Goal: Check status

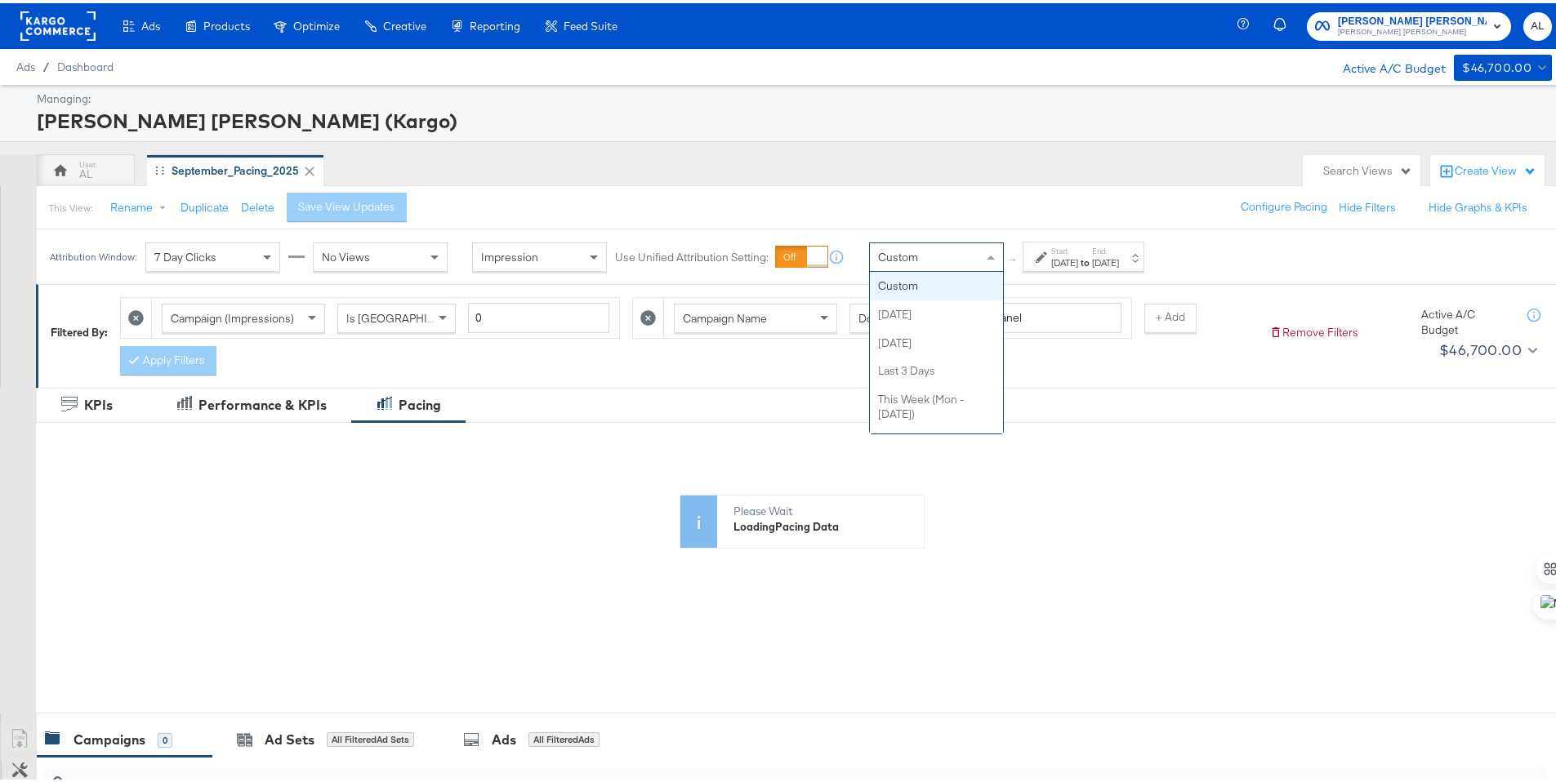
click at [896, 259] on span "Custom" at bounding box center [898, 254] width 40 height 15
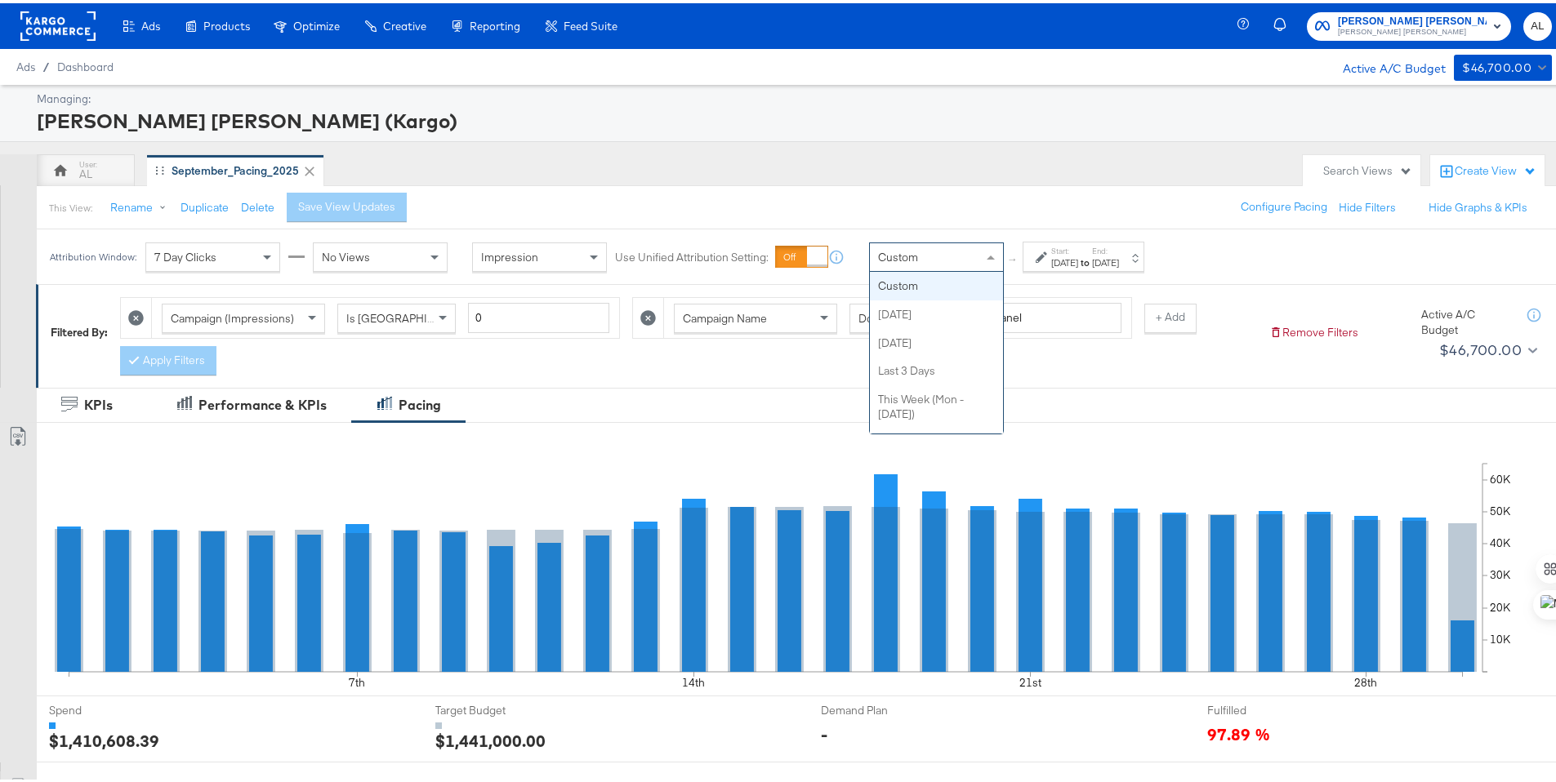
click at [1092, 254] on strong "to" at bounding box center [1085, 259] width 14 height 12
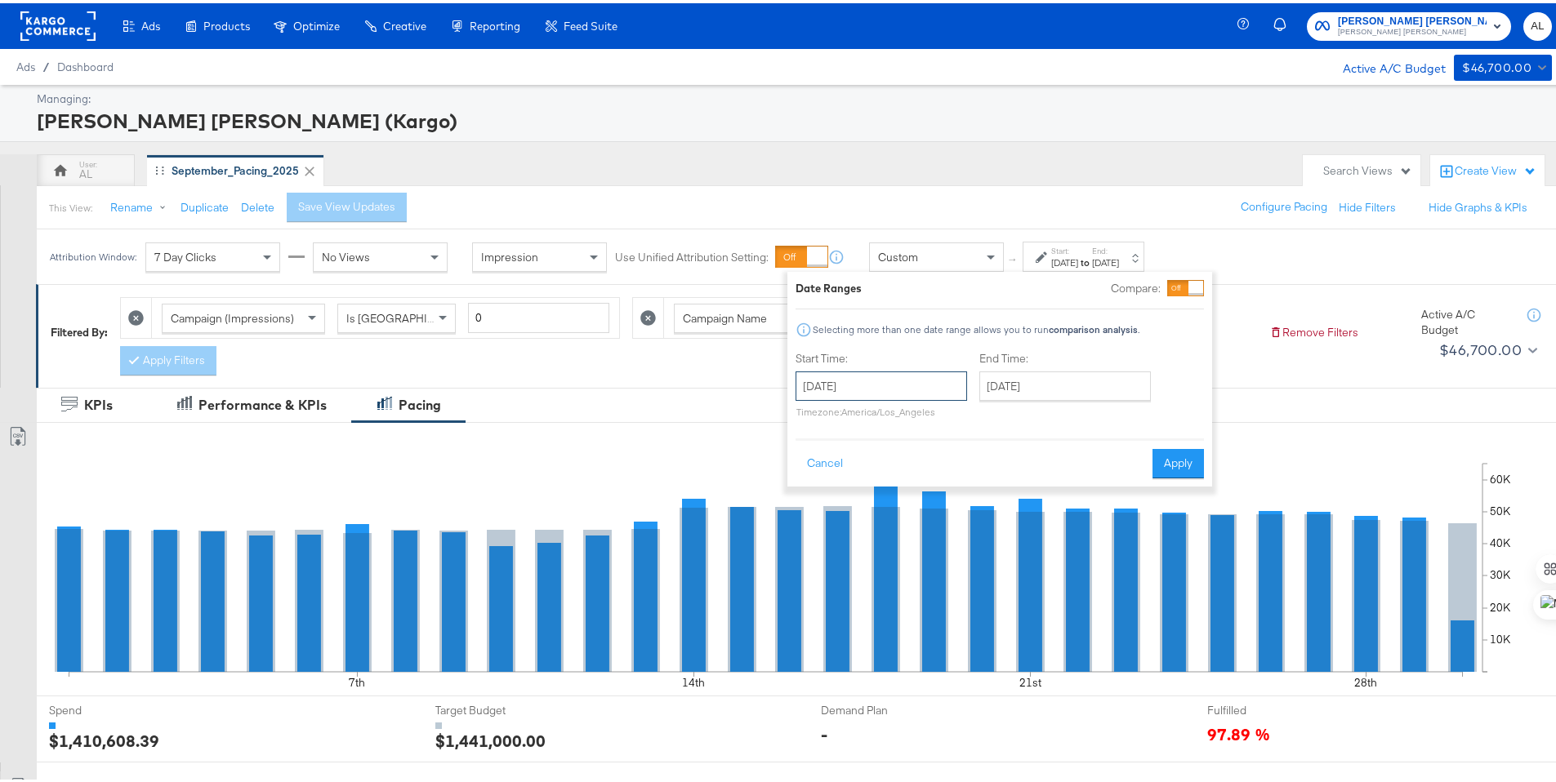
click at [879, 378] on input "September 1st 2025" at bounding box center [881, 382] width 172 height 29
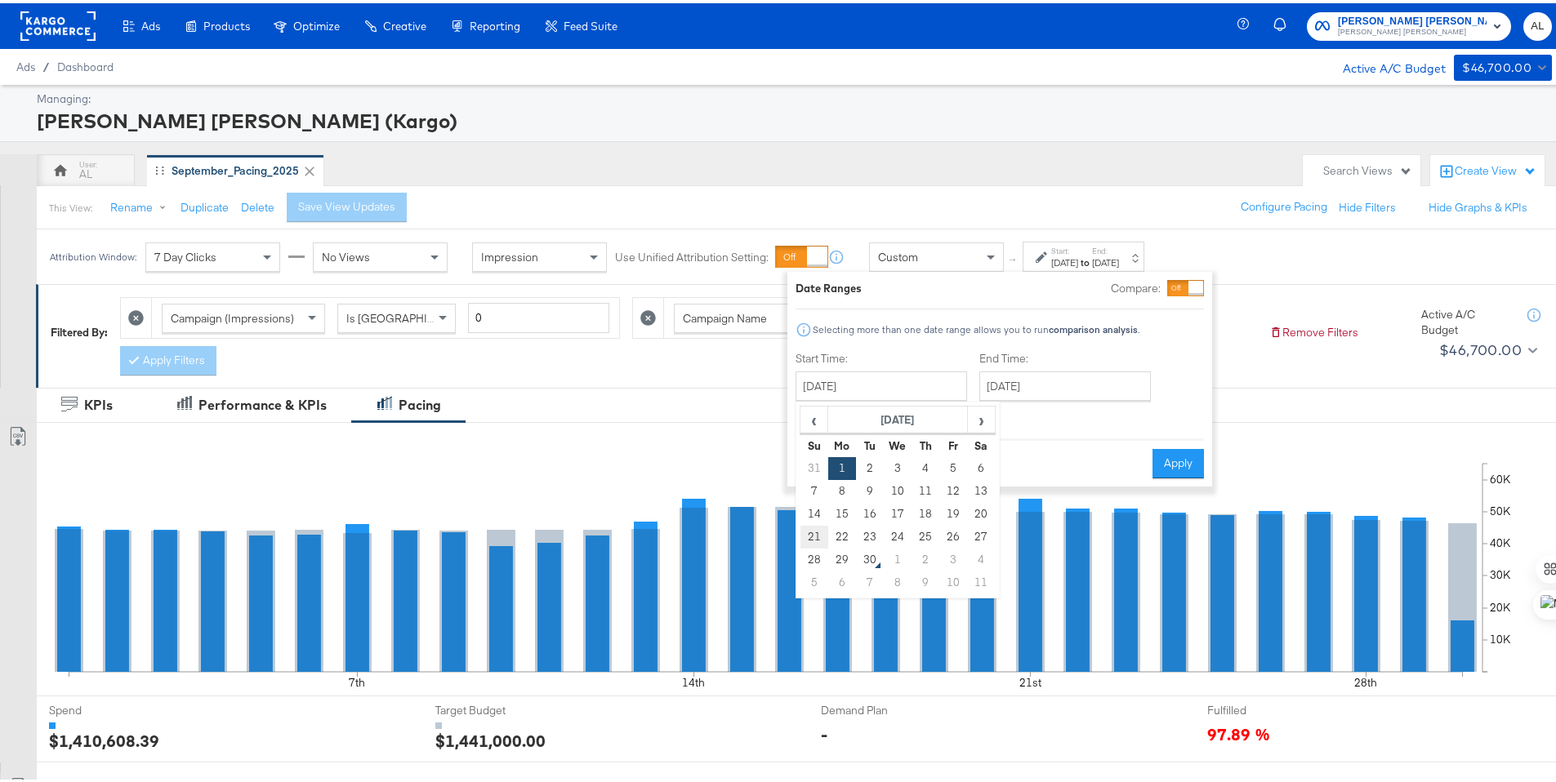
click at [818, 533] on td "21" at bounding box center [814, 534] width 28 height 23
type input "September 21st 2025"
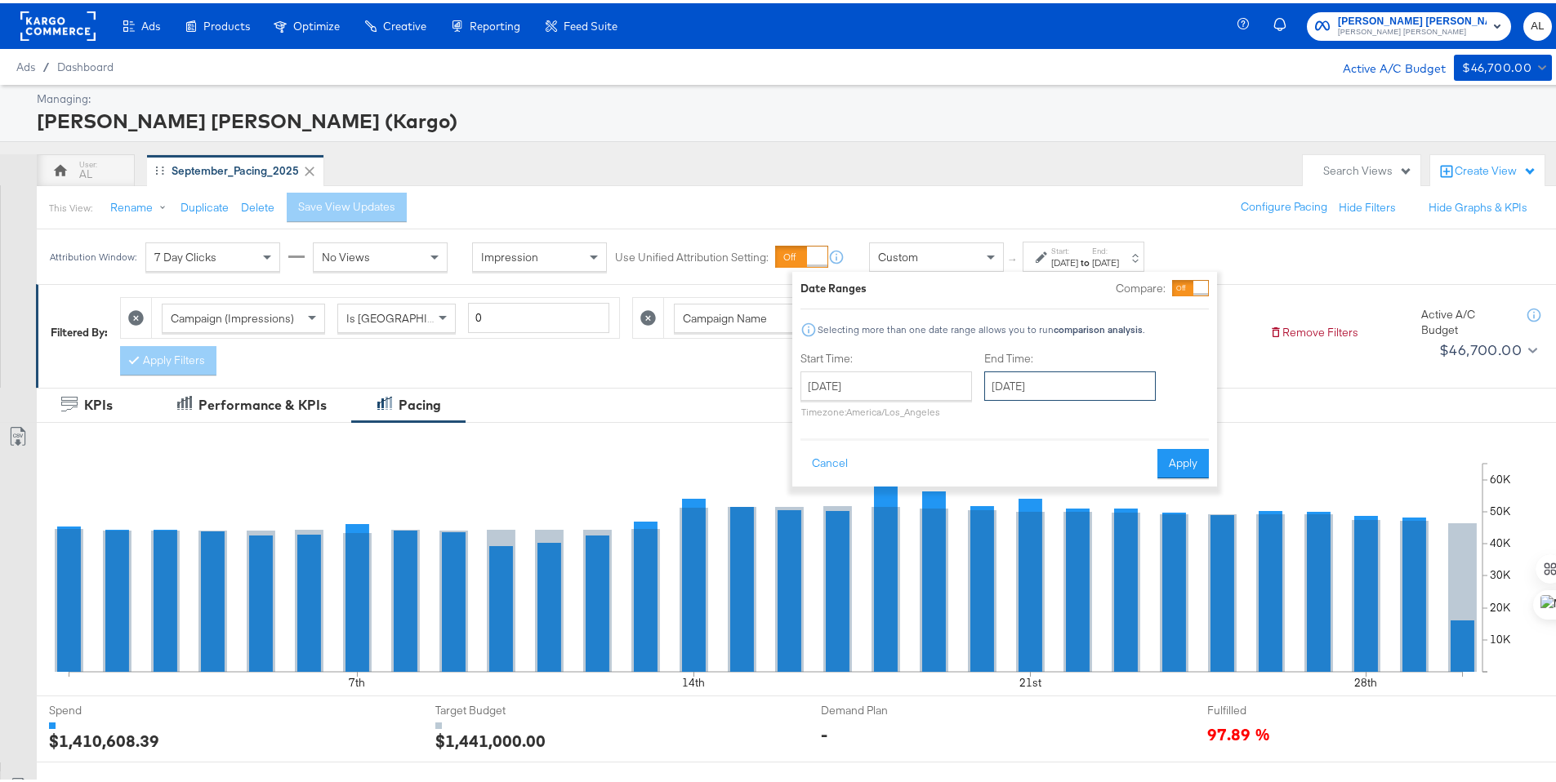
click at [1062, 385] on input "September 30th 2025" at bounding box center [1070, 382] width 172 height 29
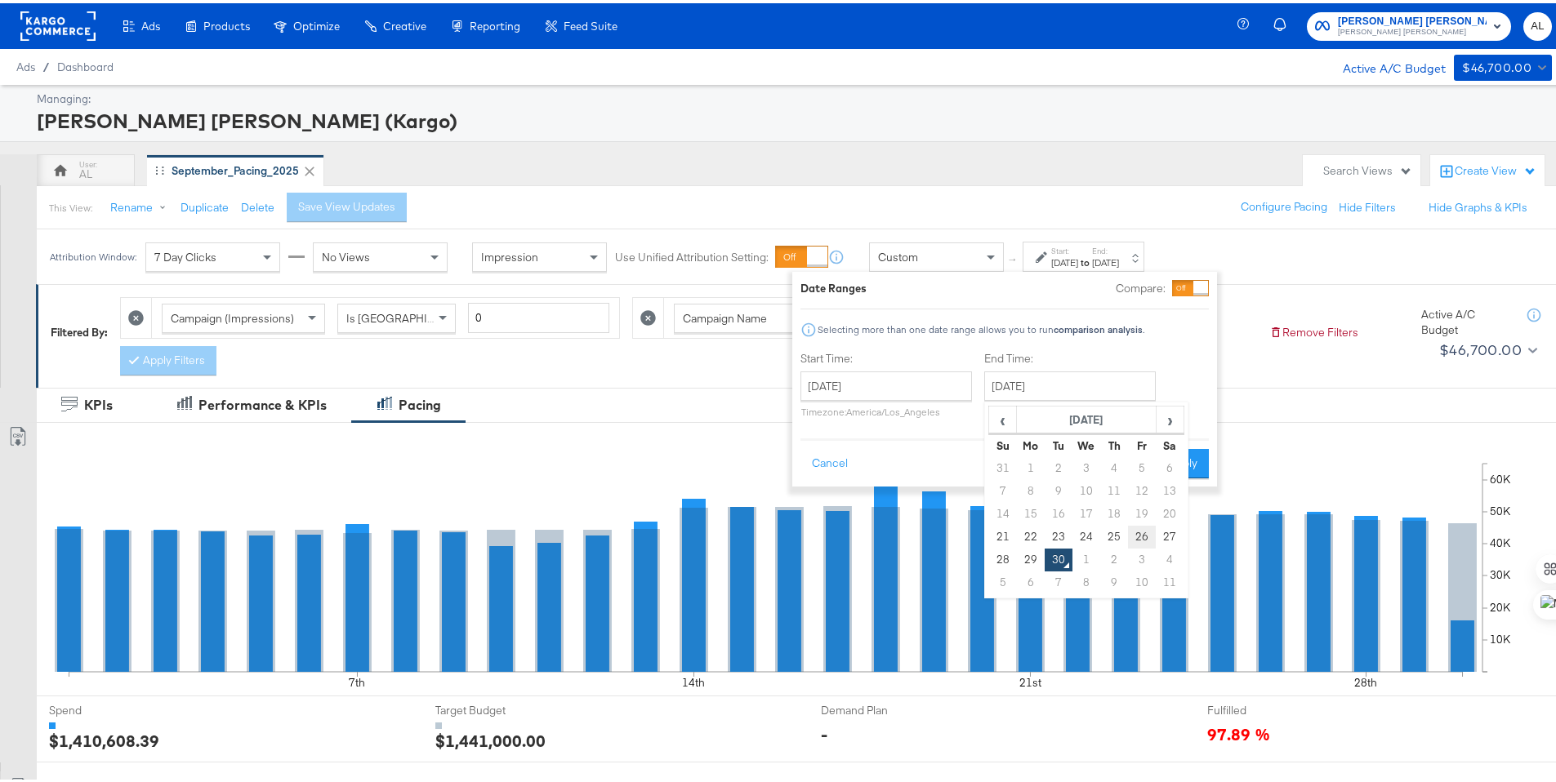
click at [1138, 530] on td "26" at bounding box center [1142, 534] width 28 height 23
type input "September 26th 2025"
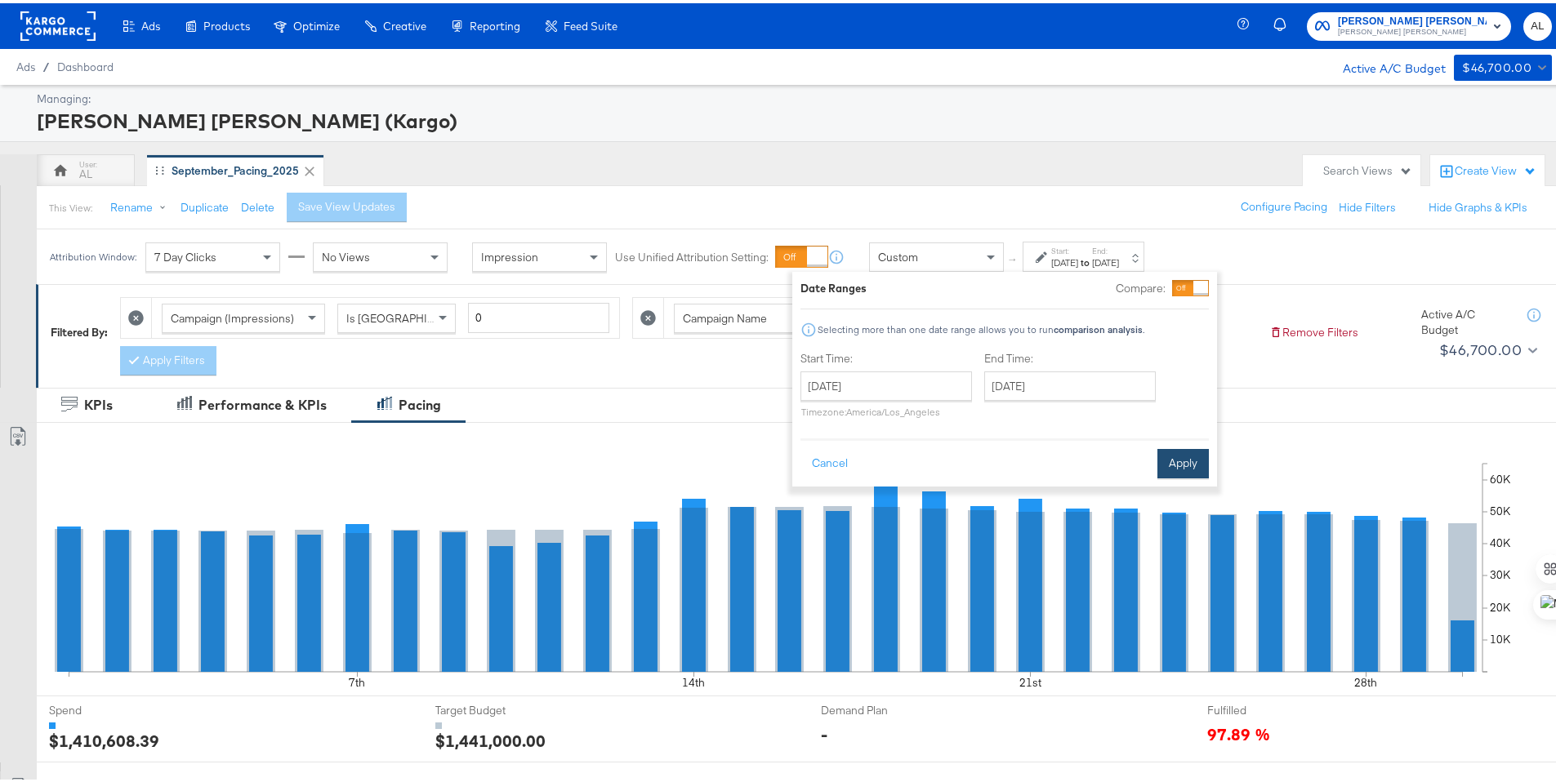
click at [1201, 463] on button "Apply" at bounding box center [1182, 460] width 51 height 29
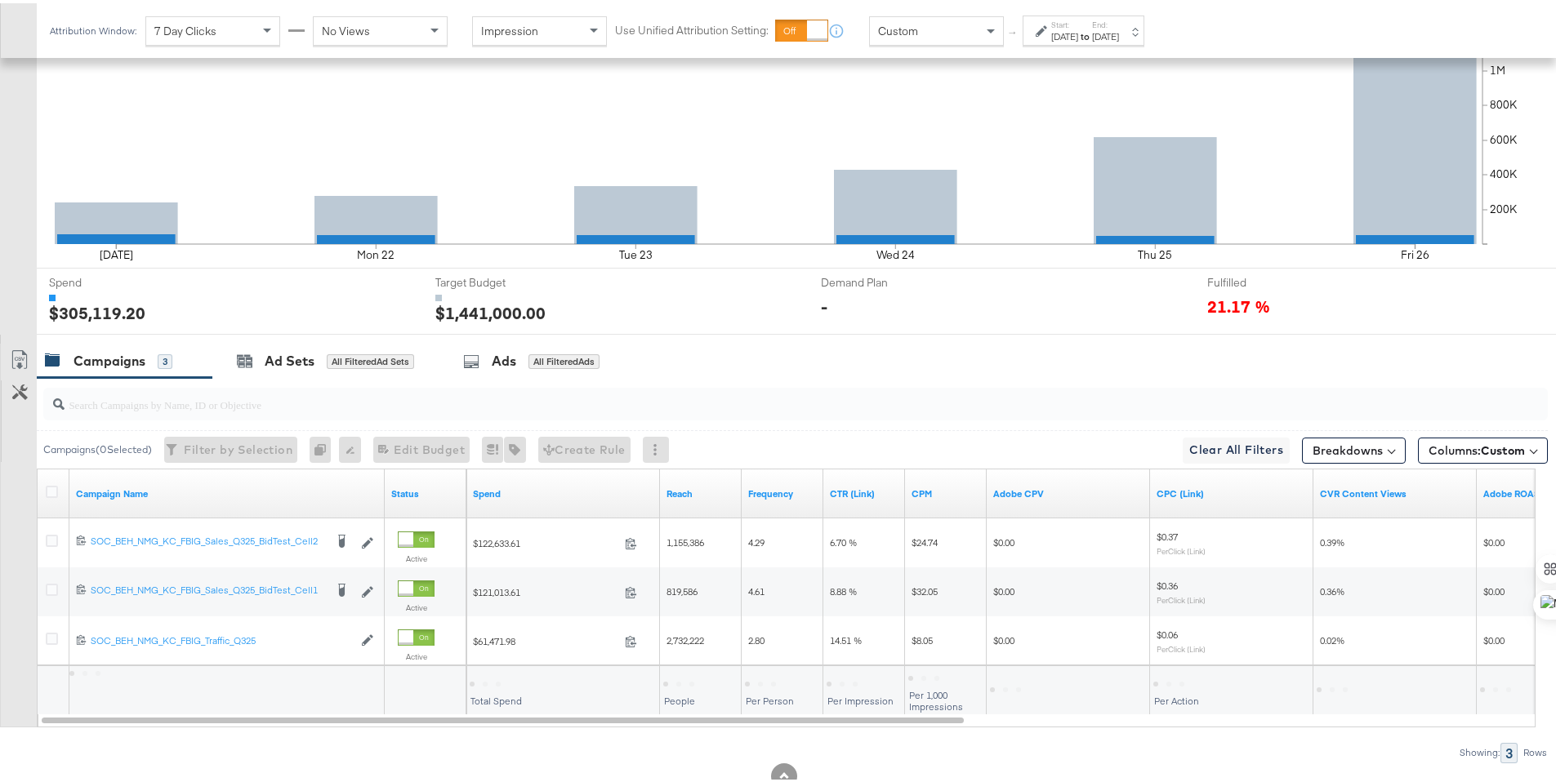
scroll to position [477, 0]
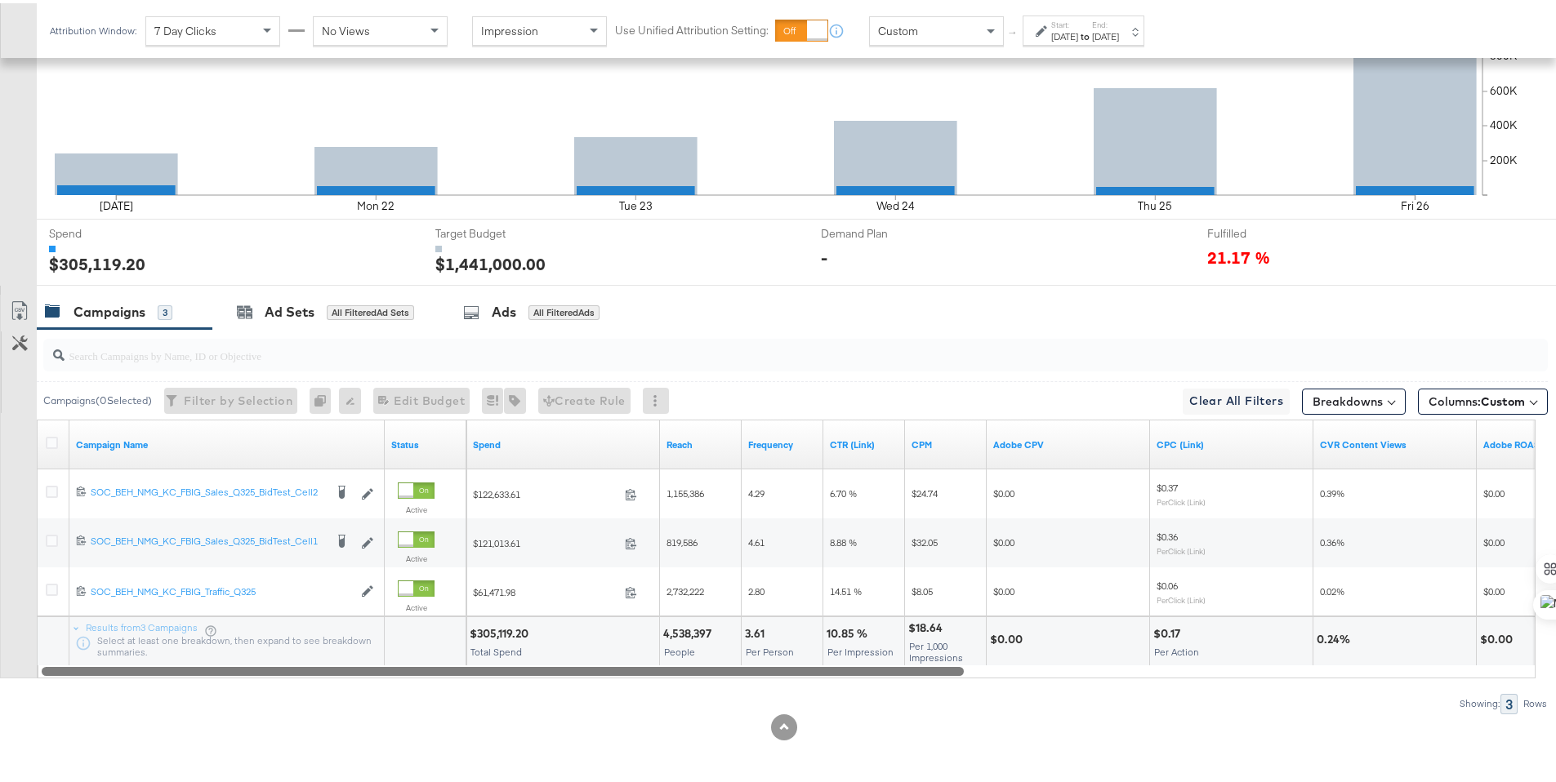
drag, startPoint x: 301, startPoint y: 667, endPoint x: 353, endPoint y: 689, distance: 56.7
click at [353, 689] on div "Campaigns ( 0 Selected) Filter by Selection Filter 0 campaigns 0 Rename 0 campa…" at bounding box center [774, 518] width 1548 height 385
drag, startPoint x: 545, startPoint y: 667, endPoint x: 222, endPoint y: 709, distance: 325.3
click at [222, 709] on div "Campaigns ( 0 Selected) Filter by Selection Filter 0 campaigns 0 Rename 0 campa…" at bounding box center [774, 518] width 1548 height 385
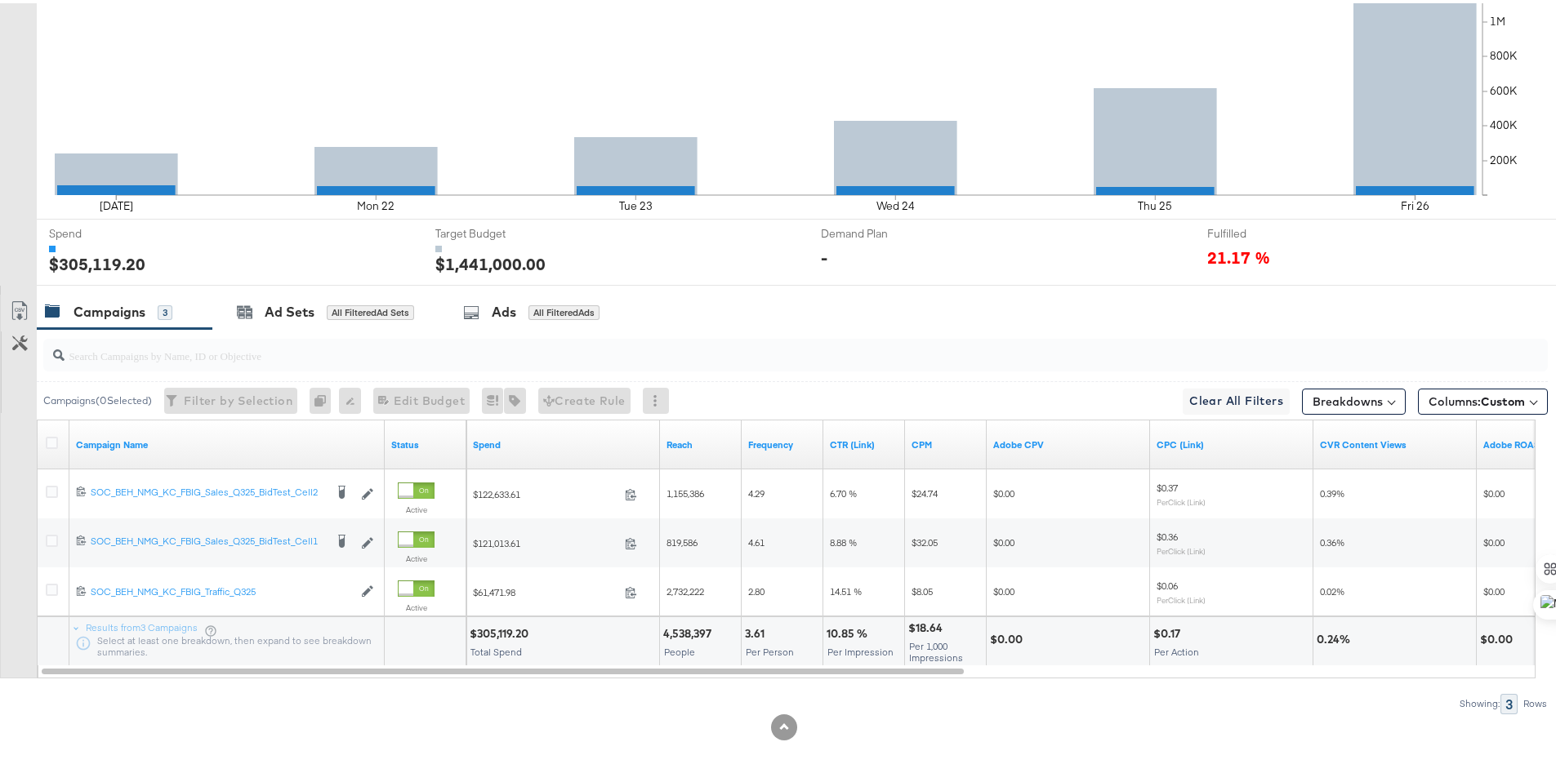
scroll to position [0, 0]
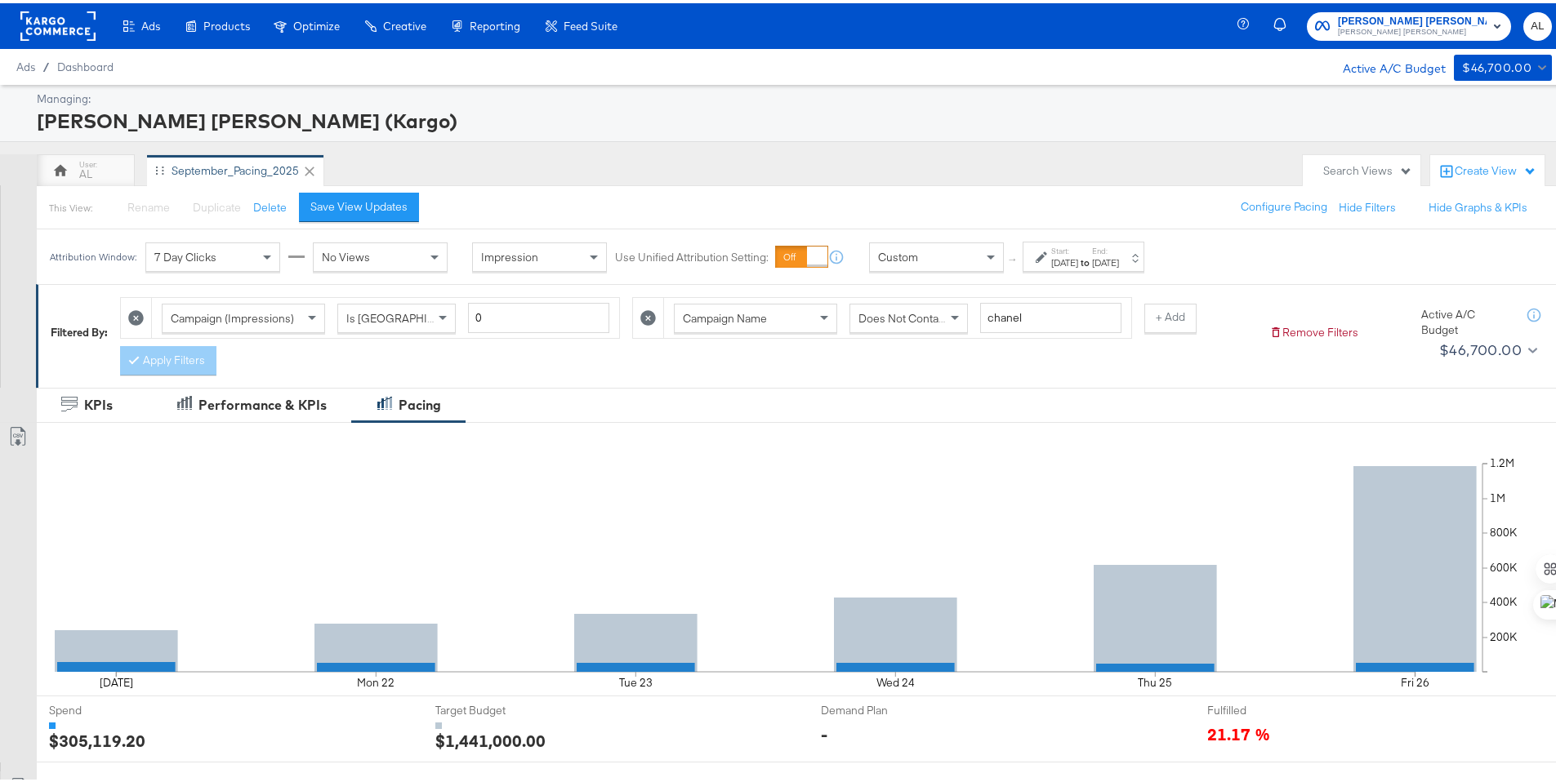
click at [63, 18] on rect at bounding box center [57, 22] width 75 height 29
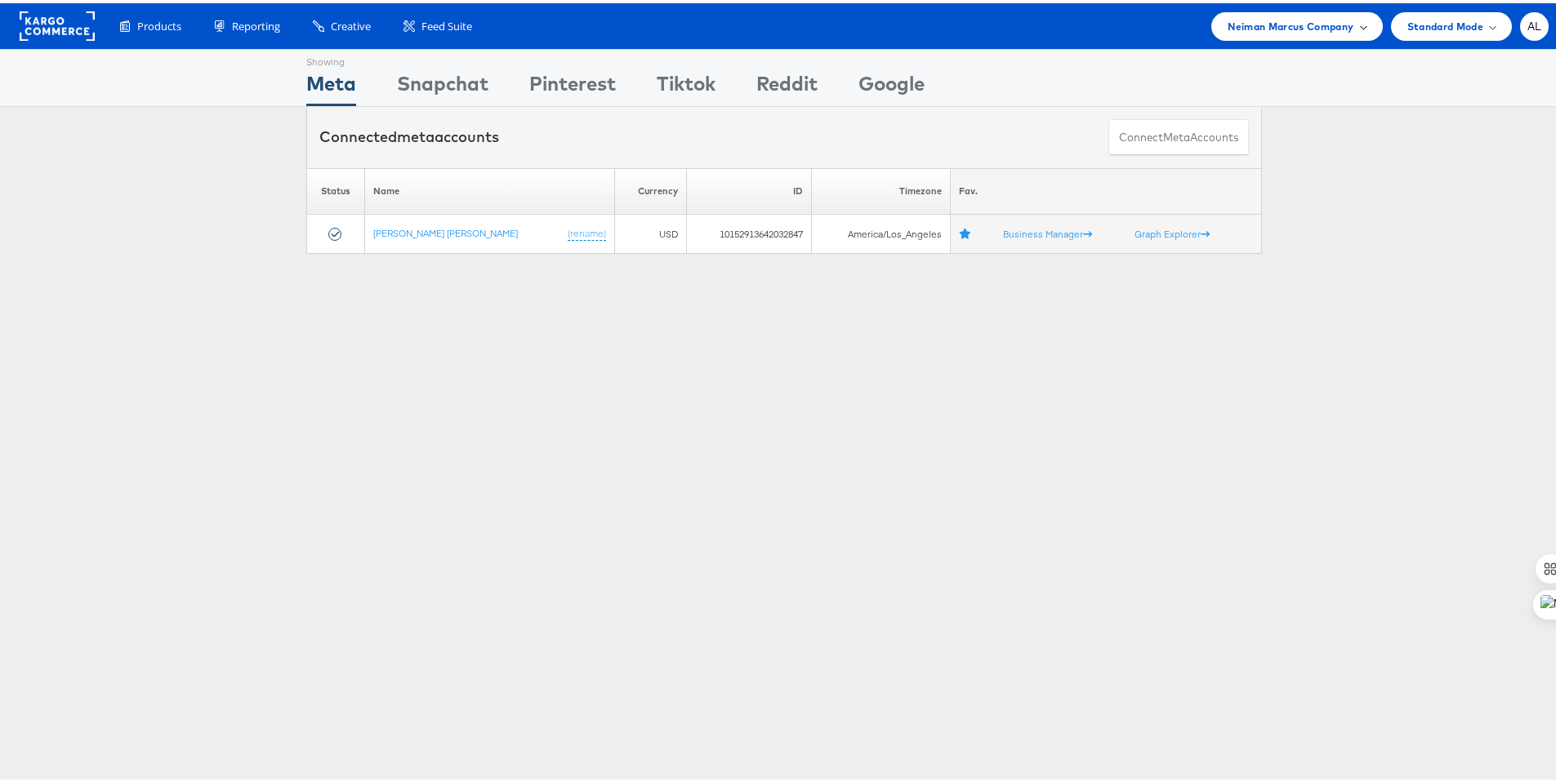
click at [1227, 24] on span "Neiman Marcus Company" at bounding box center [1290, 23] width 126 height 17
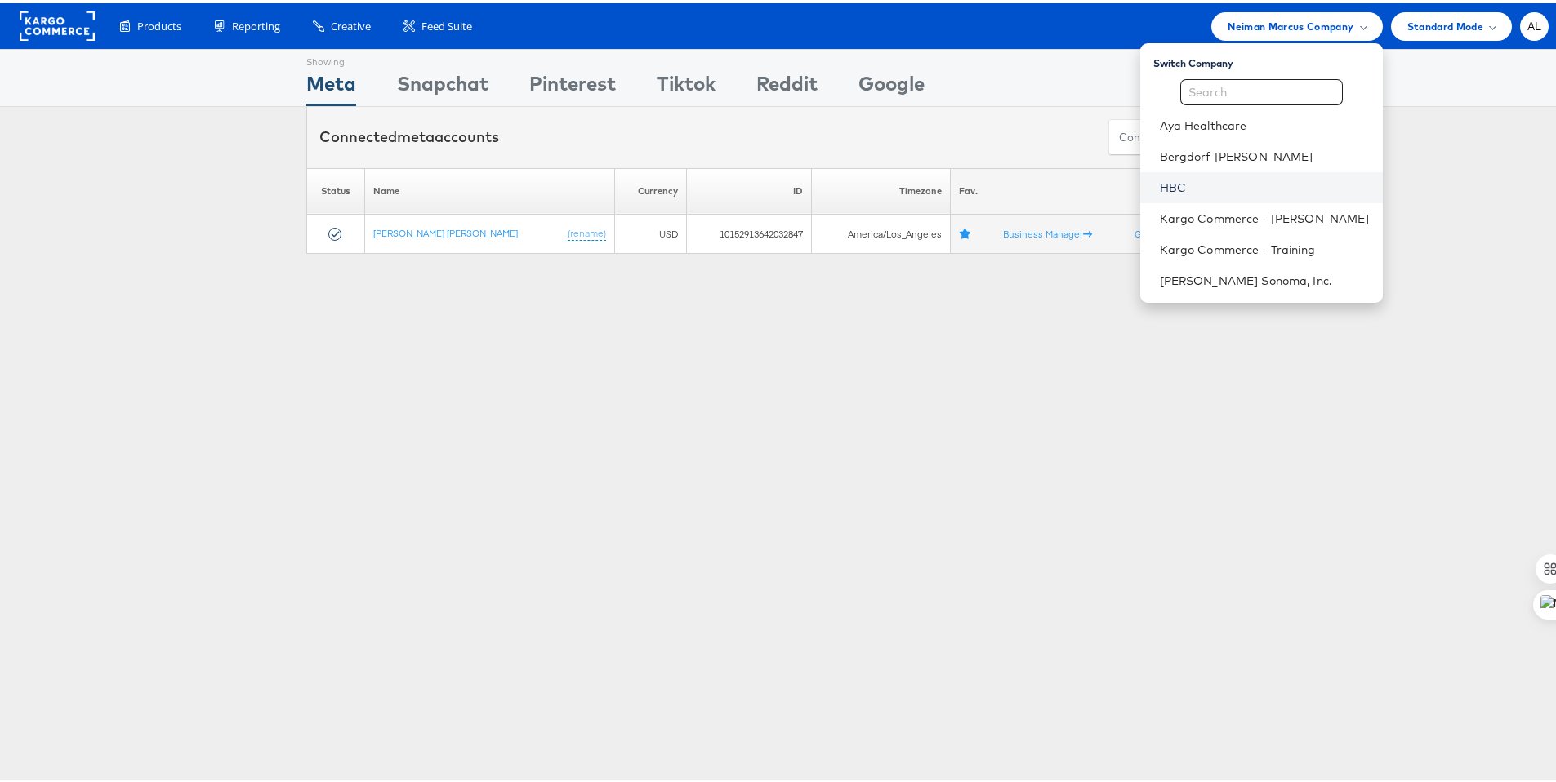
click at [1169, 180] on link "HBC" at bounding box center [1265, 184] width 210 height 16
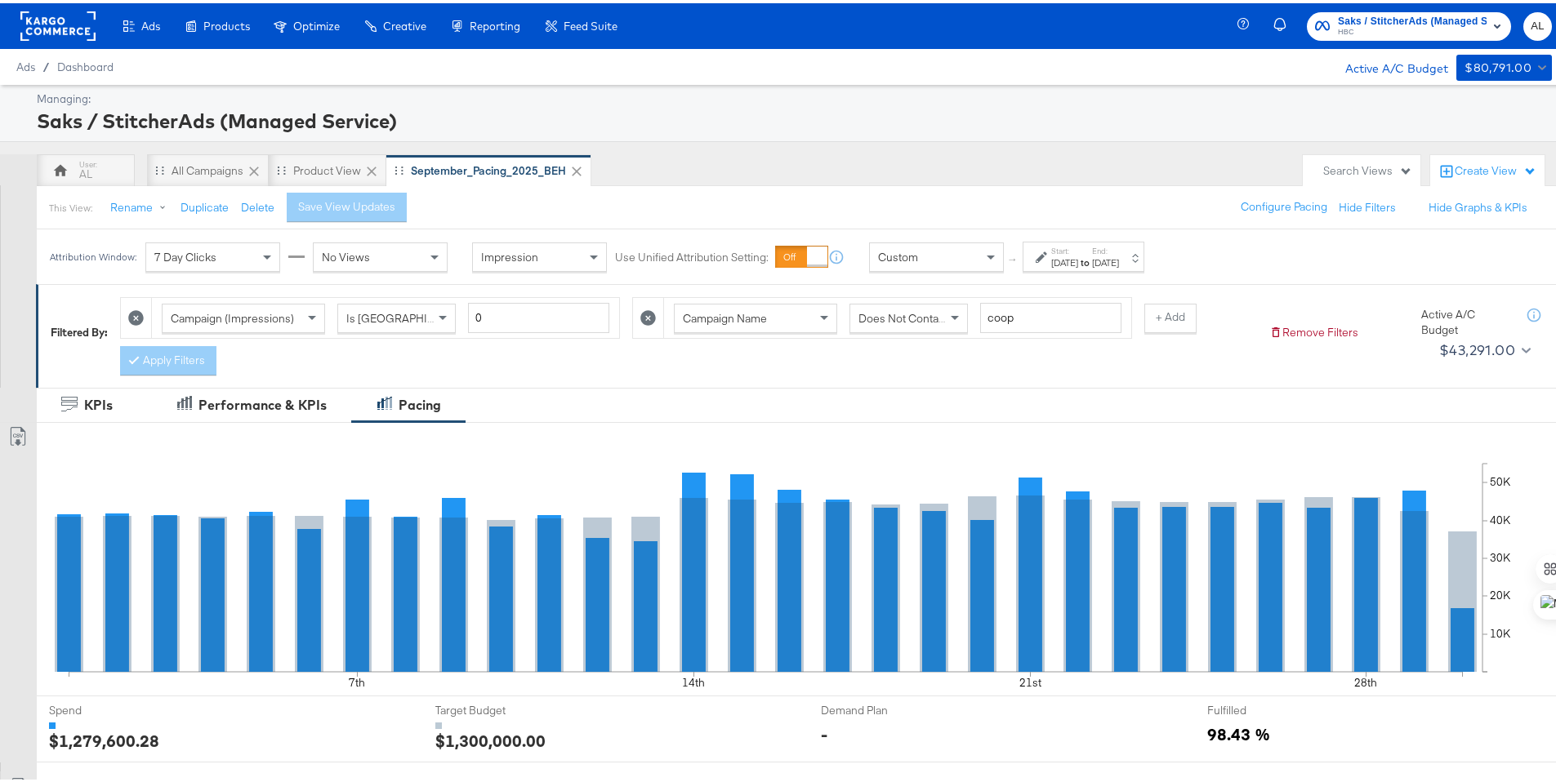
click at [1078, 247] on label "Start:" at bounding box center [1064, 248] width 27 height 11
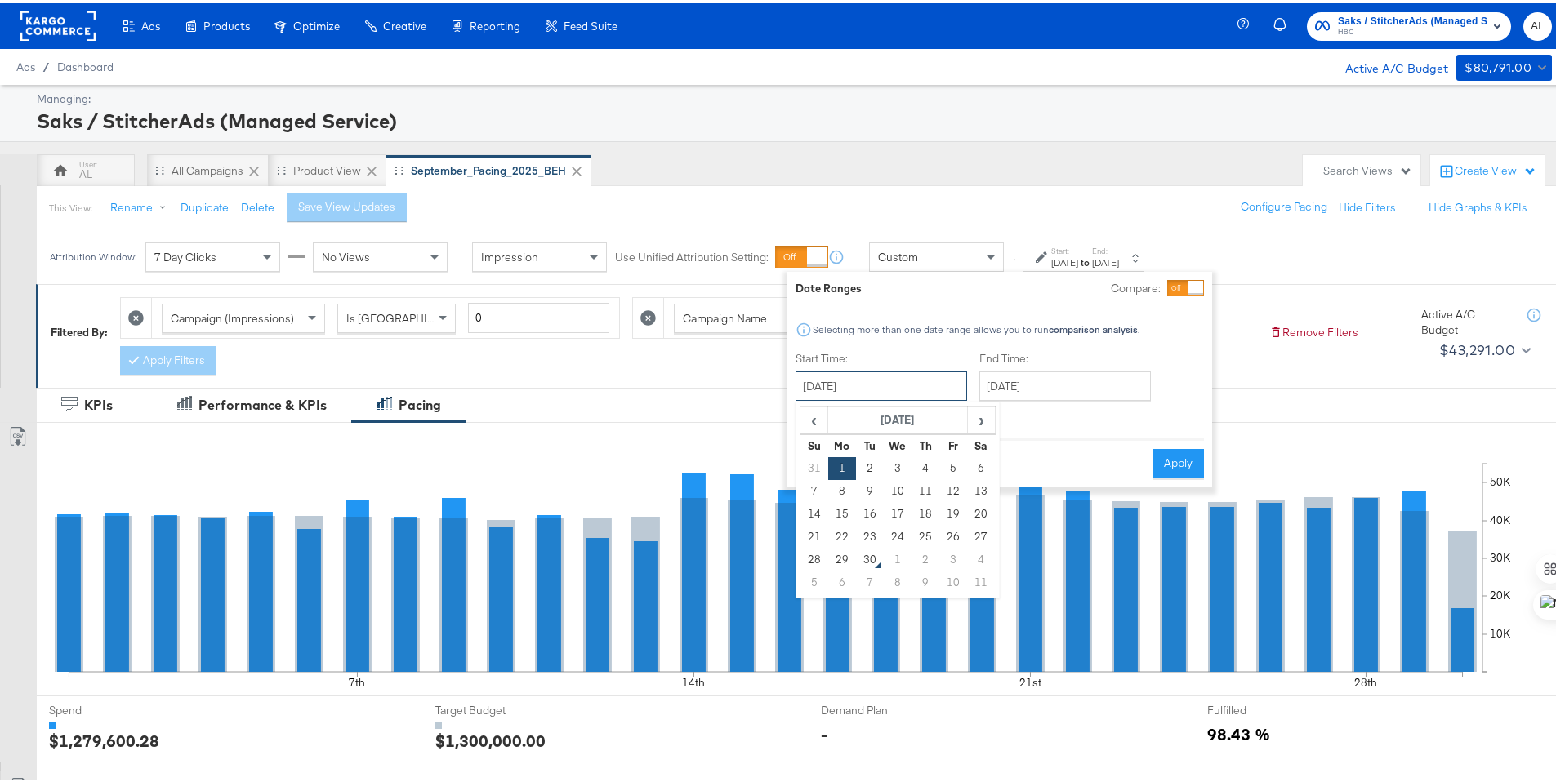
click at [897, 386] on input "[DATE]" at bounding box center [881, 382] width 172 height 29
click at [957, 519] on td "19" at bounding box center [953, 511] width 28 height 23
type input "[DATE]"
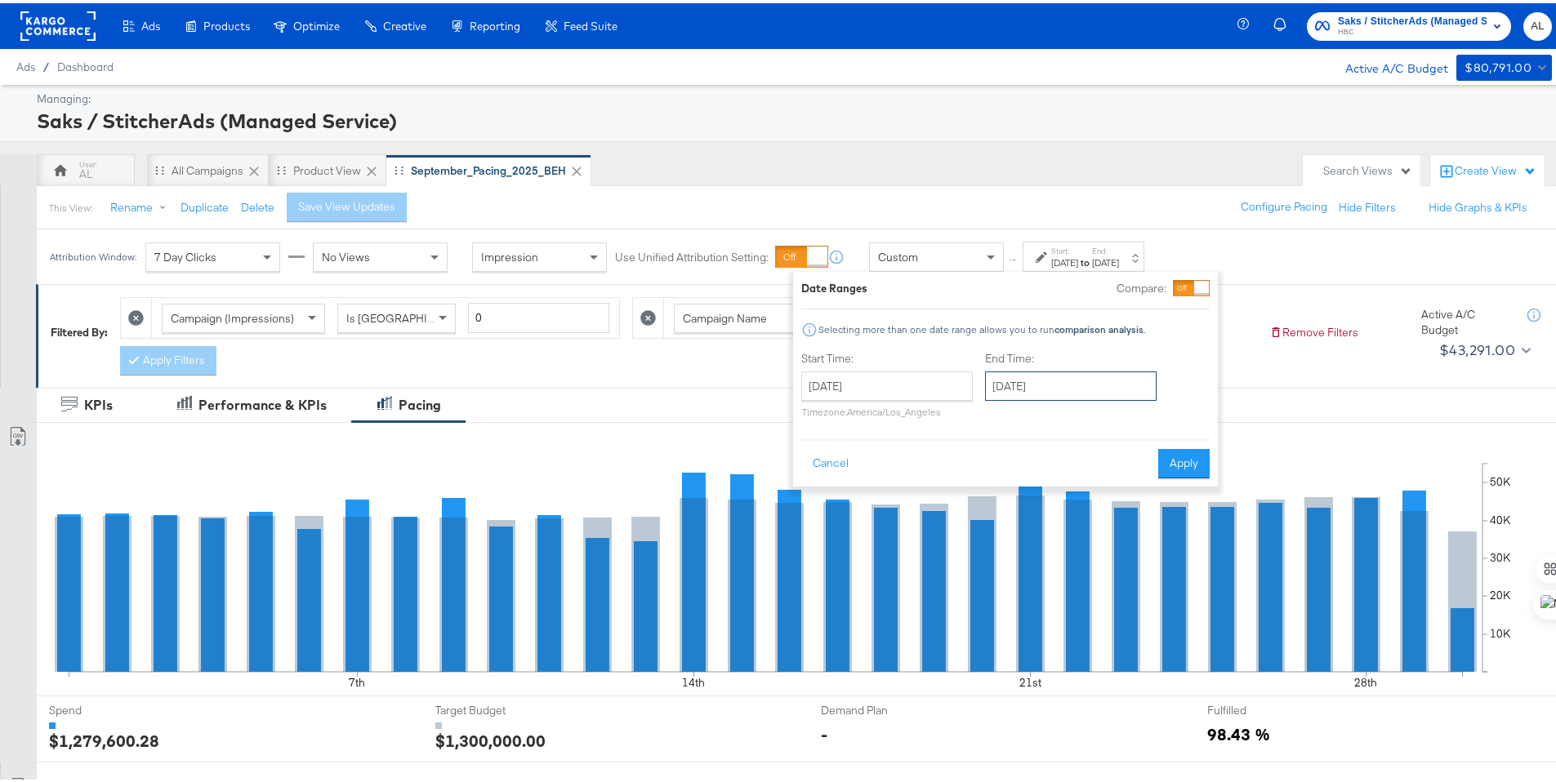
click at [1022, 381] on input "[DATE]" at bounding box center [1071, 382] width 172 height 29
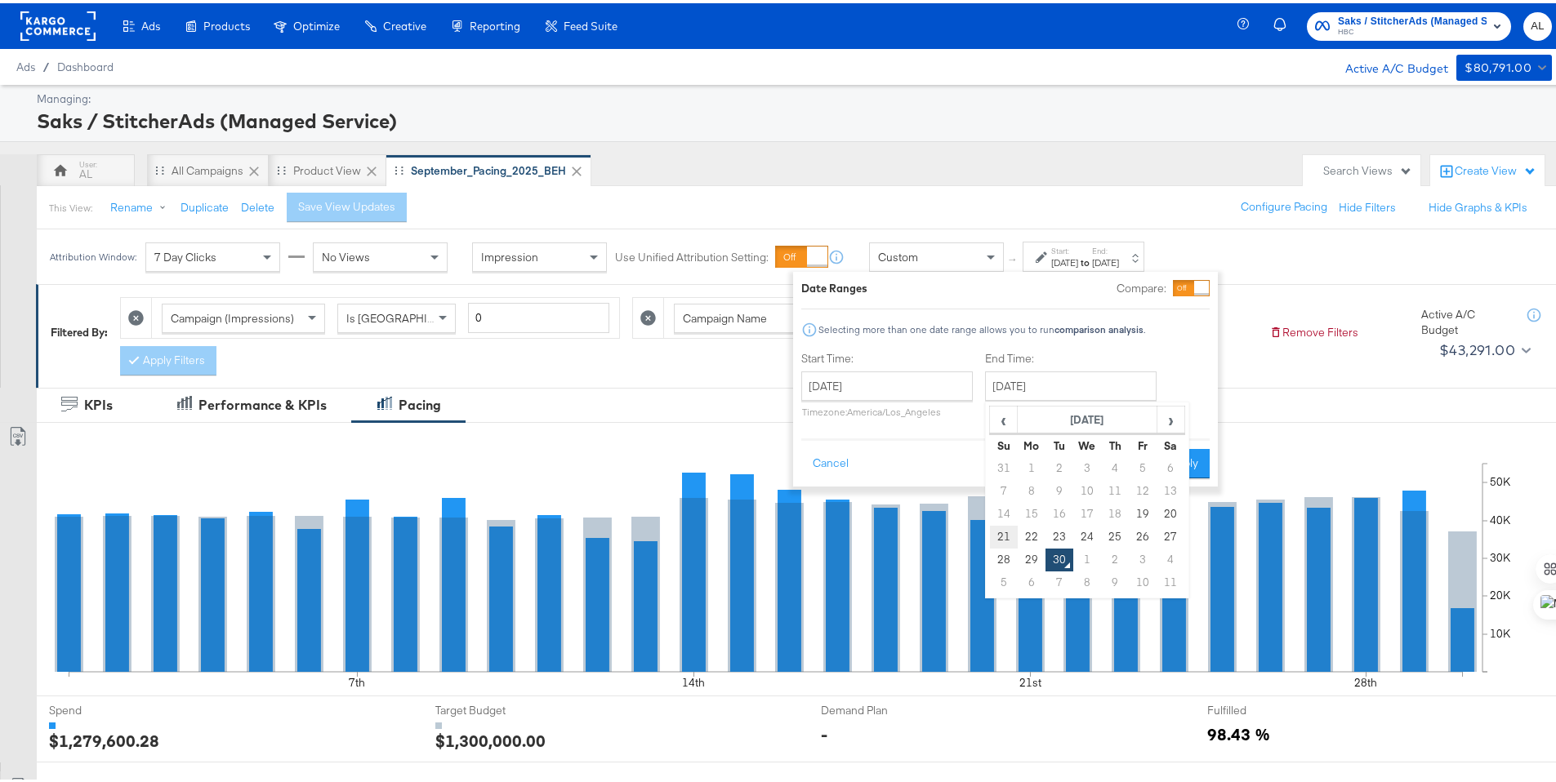
click at [1007, 532] on td "21" at bounding box center [1004, 534] width 28 height 23
type input "[DATE]"
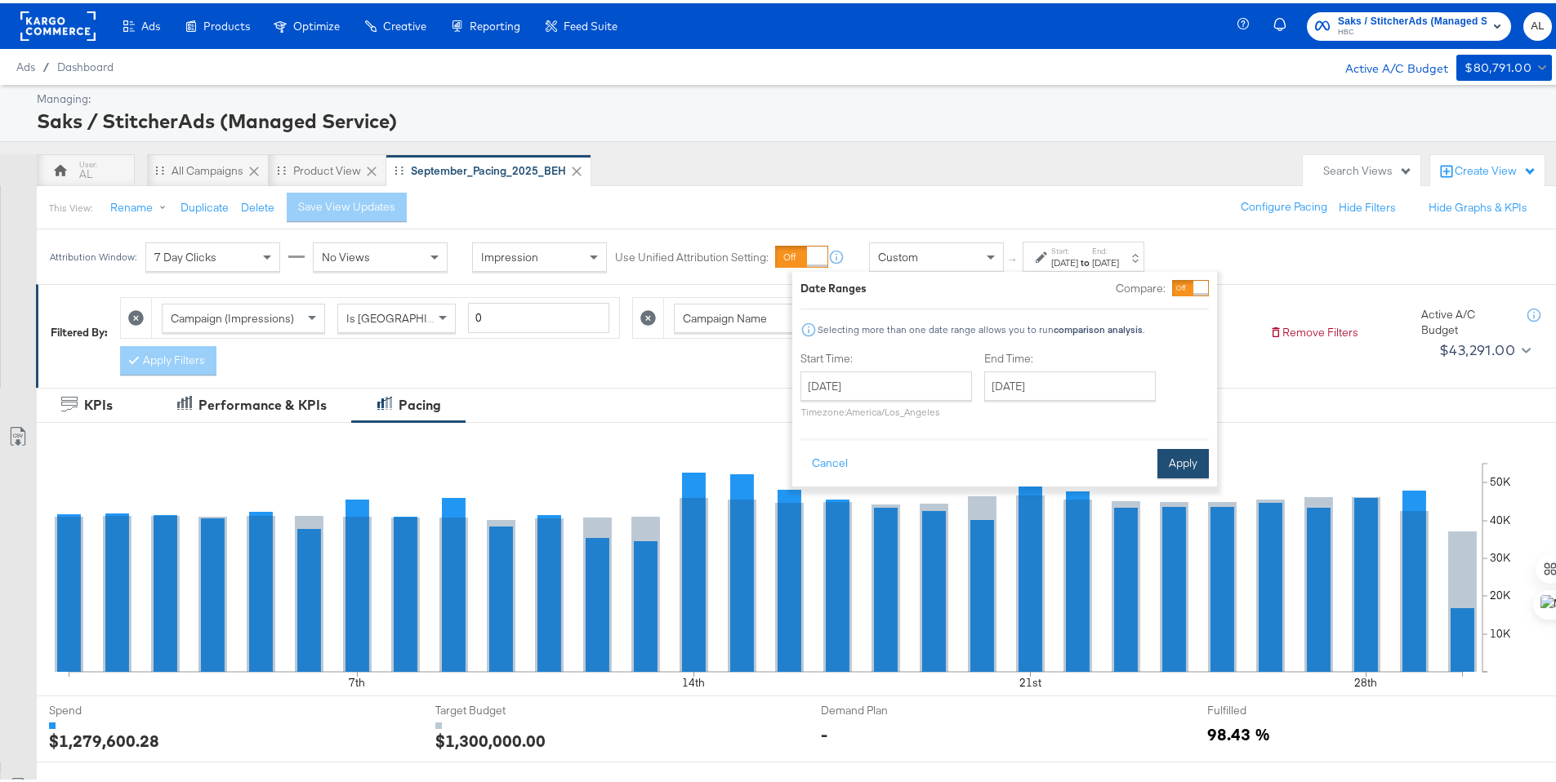
click at [1193, 457] on button "Apply" at bounding box center [1182, 460] width 51 height 29
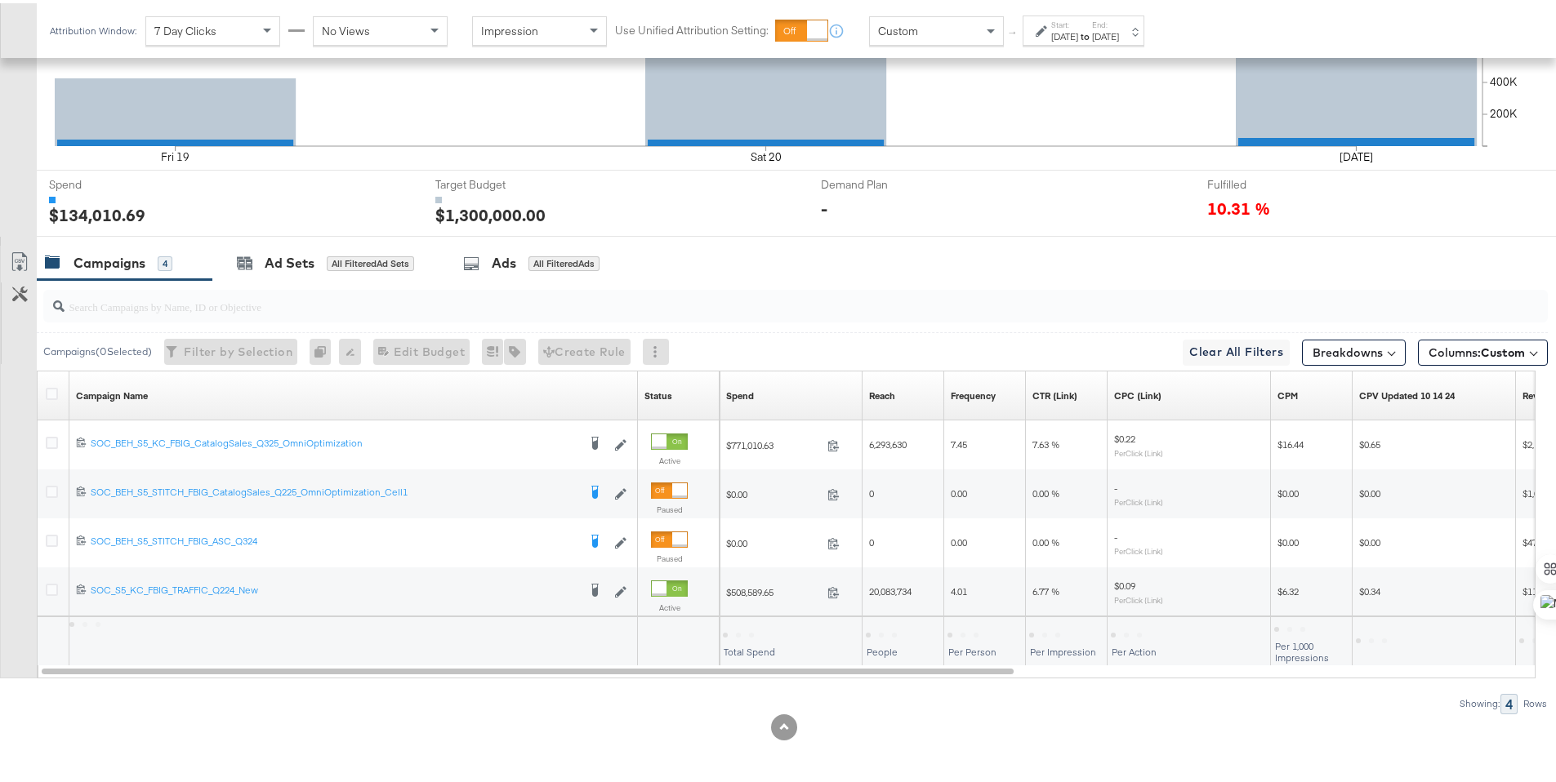
scroll to position [428, 0]
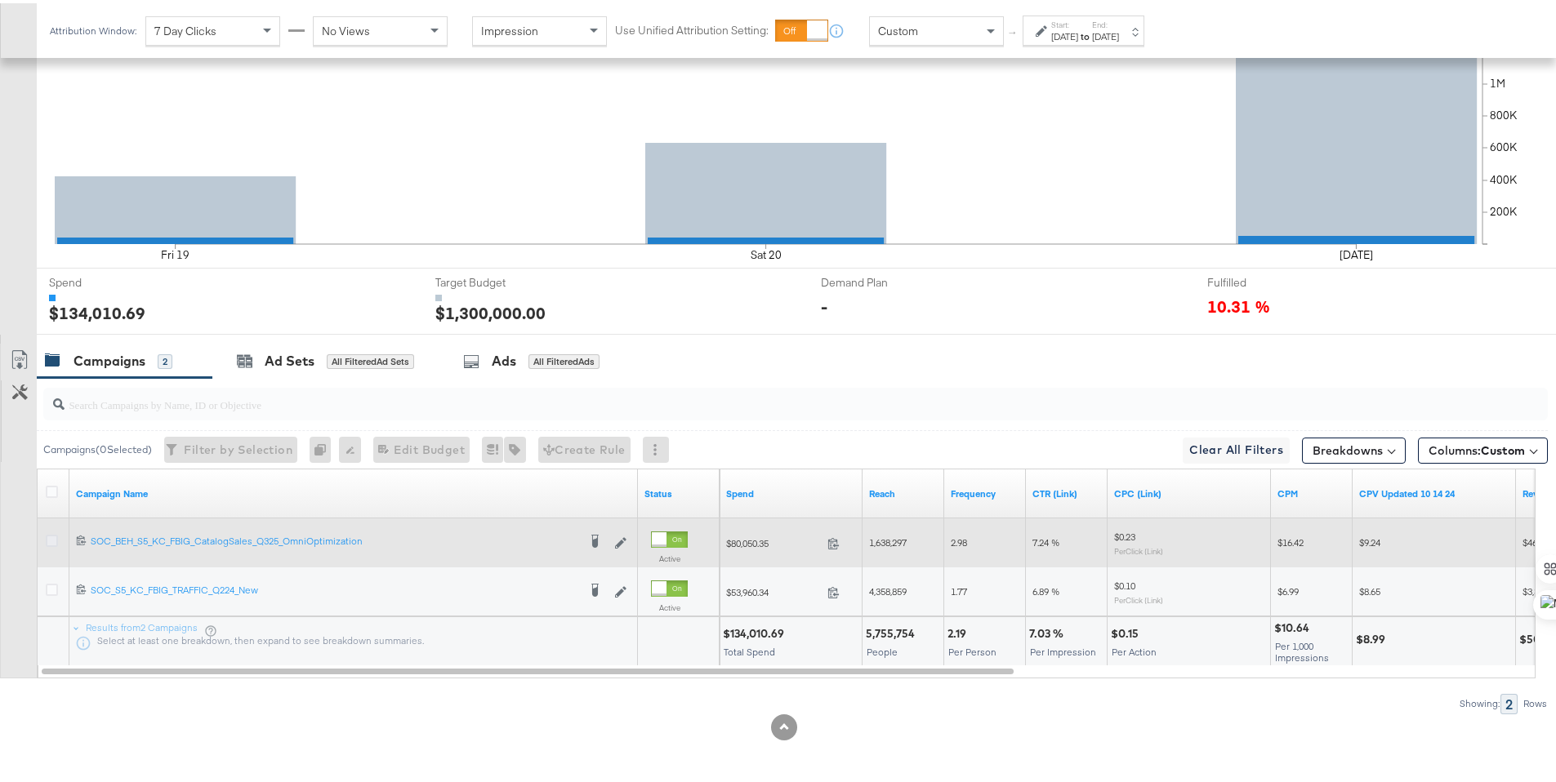
click at [53, 538] on icon at bounding box center [52, 538] width 12 height 12
click at [0, 0] on input "checkbox" at bounding box center [0, 0] width 0 height 0
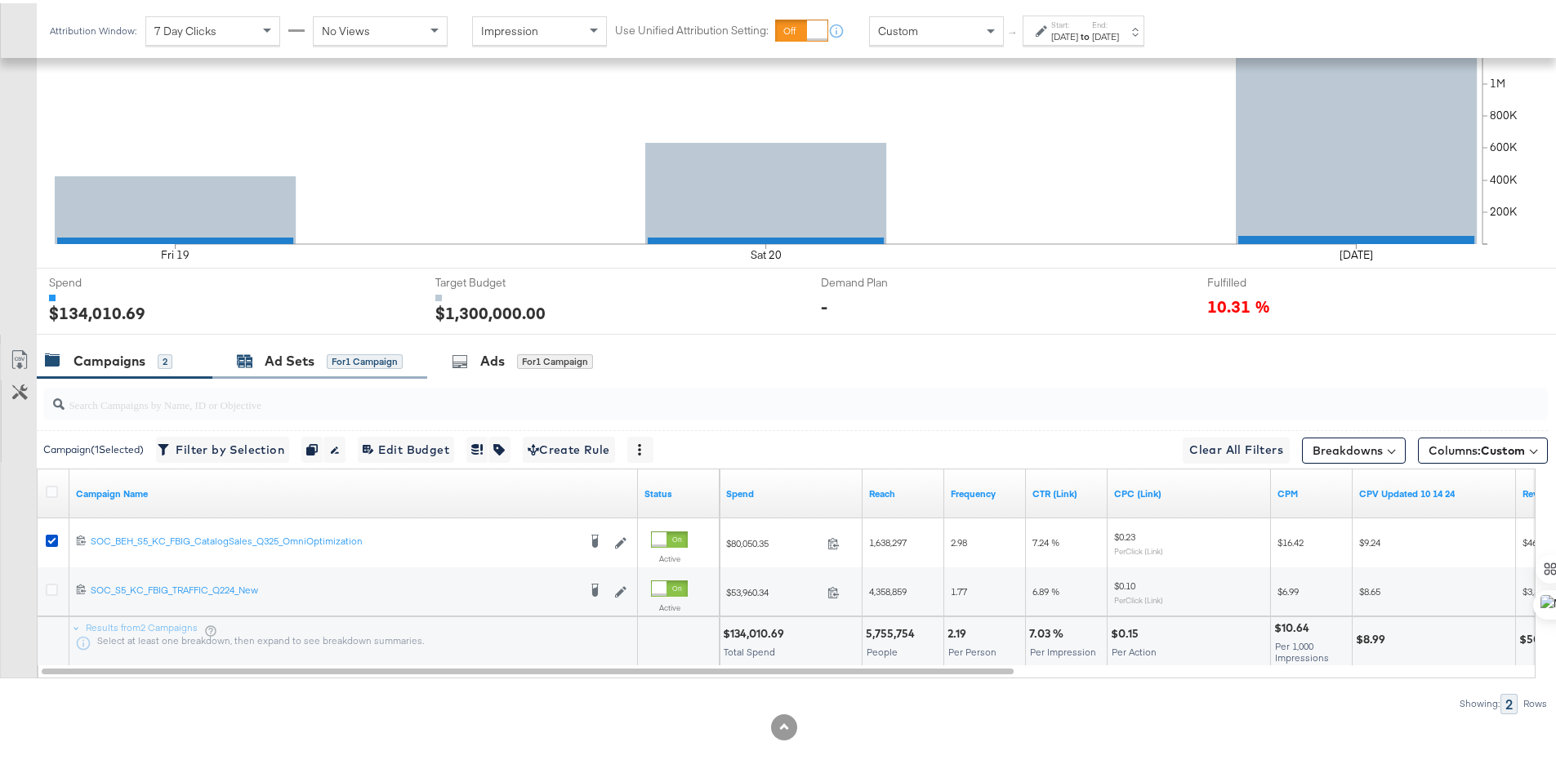
click at [284, 361] on div "Ad Sets" at bounding box center [290, 358] width 50 height 19
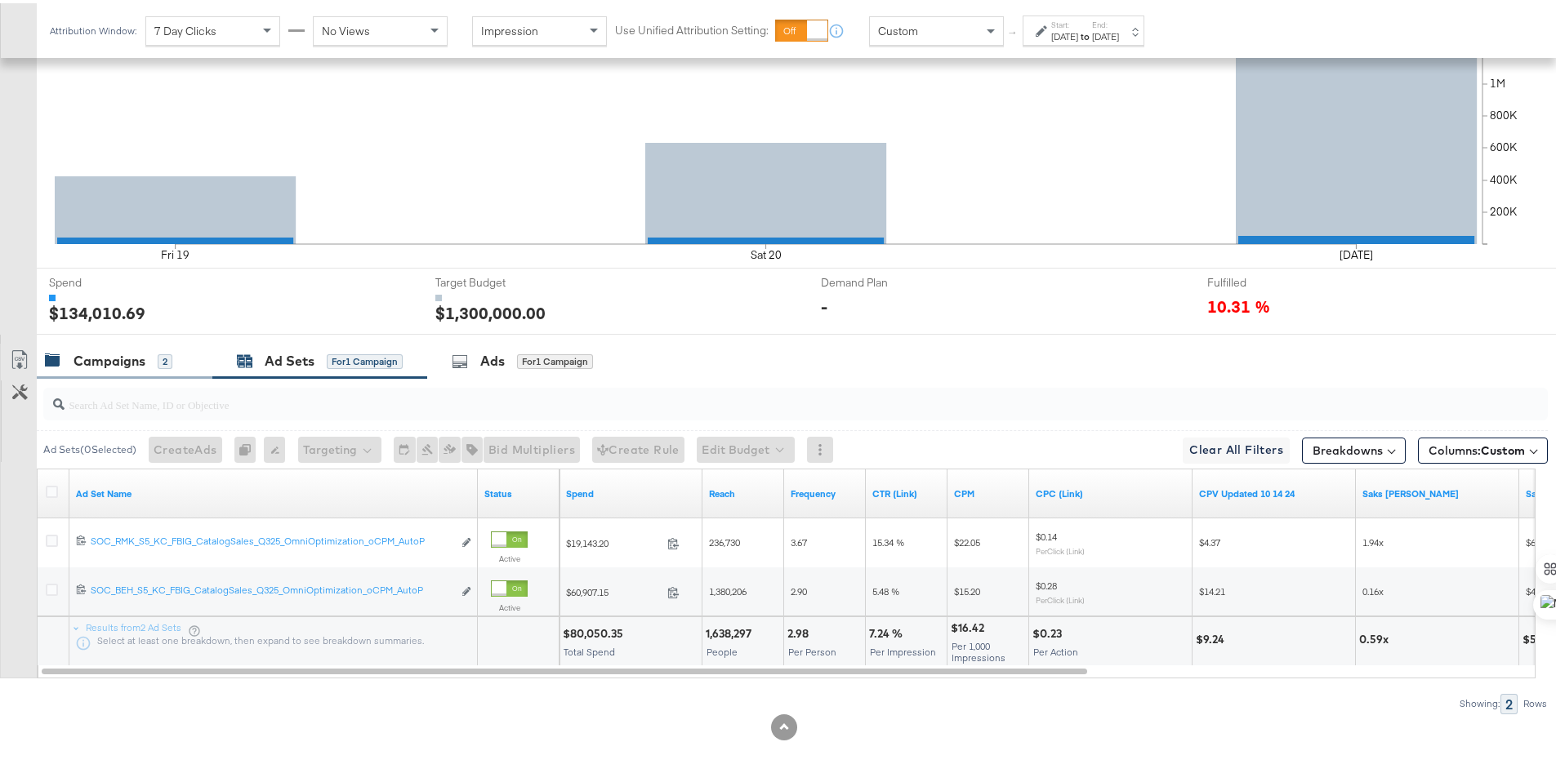
click at [101, 363] on div "Campaigns" at bounding box center [110, 358] width 72 height 19
